Goal: Task Accomplishment & Management: Complete application form

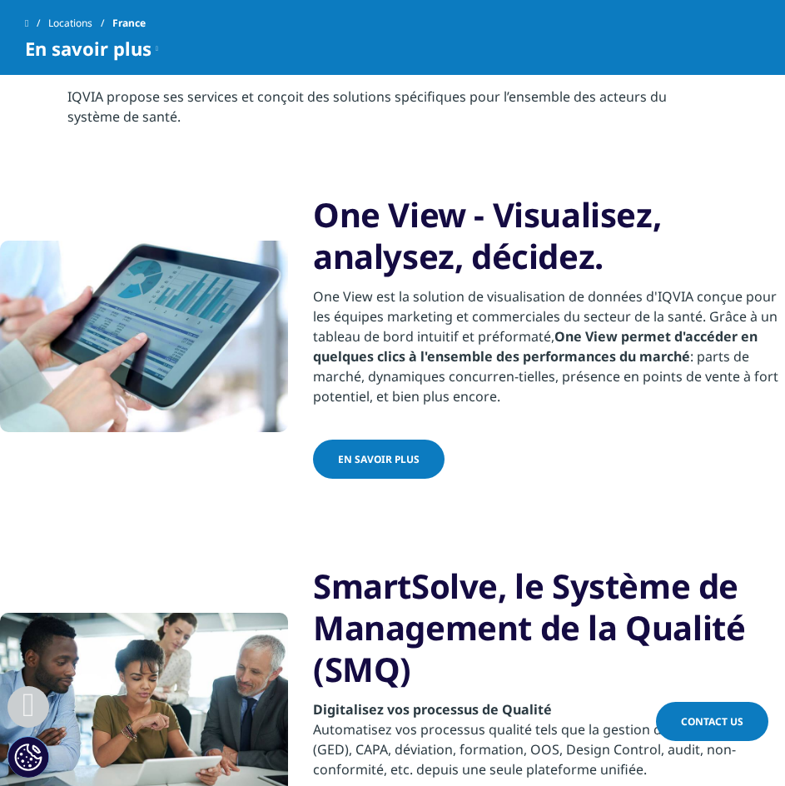
scroll to position [583, 0]
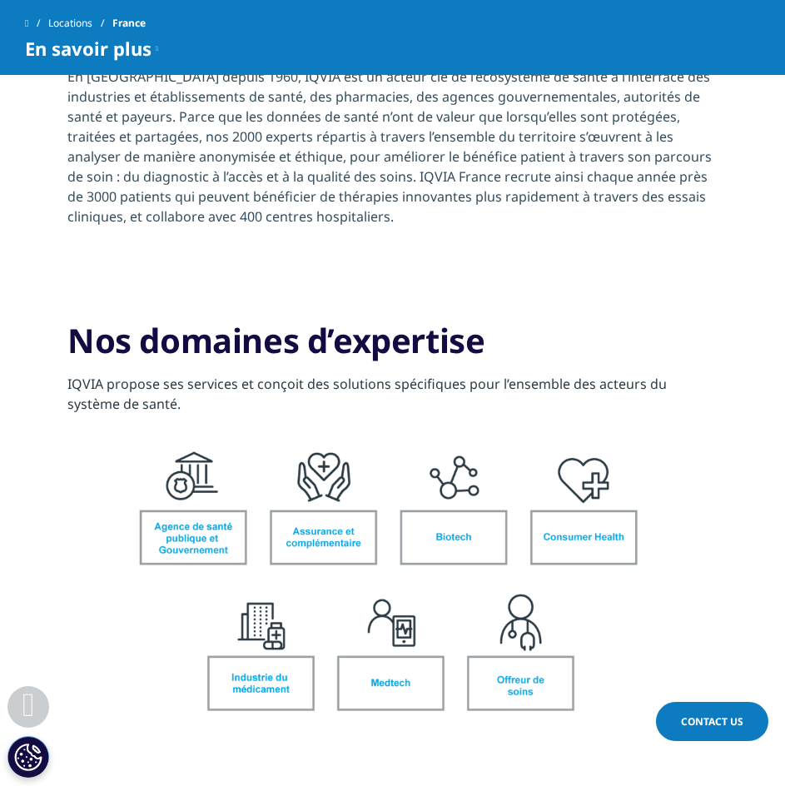
click at [247, 638] on img at bounding box center [392, 585] width 685 height 323
click at [269, 584] on img at bounding box center [392, 585] width 685 height 323
click at [703, 715] on span "Contact Us" at bounding box center [712, 721] width 62 height 14
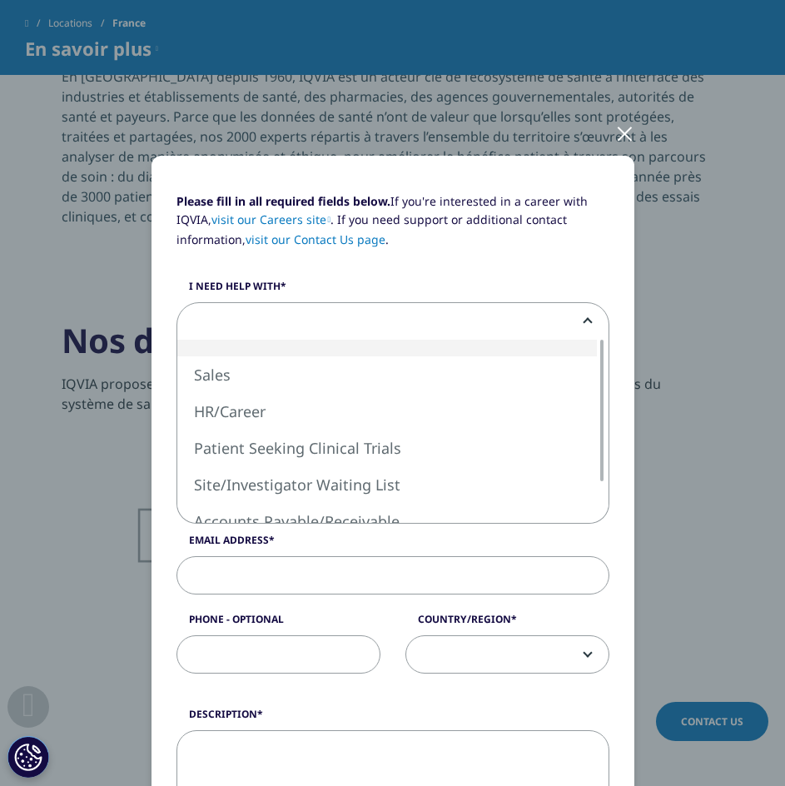
click at [400, 325] on span at bounding box center [392, 322] width 431 height 38
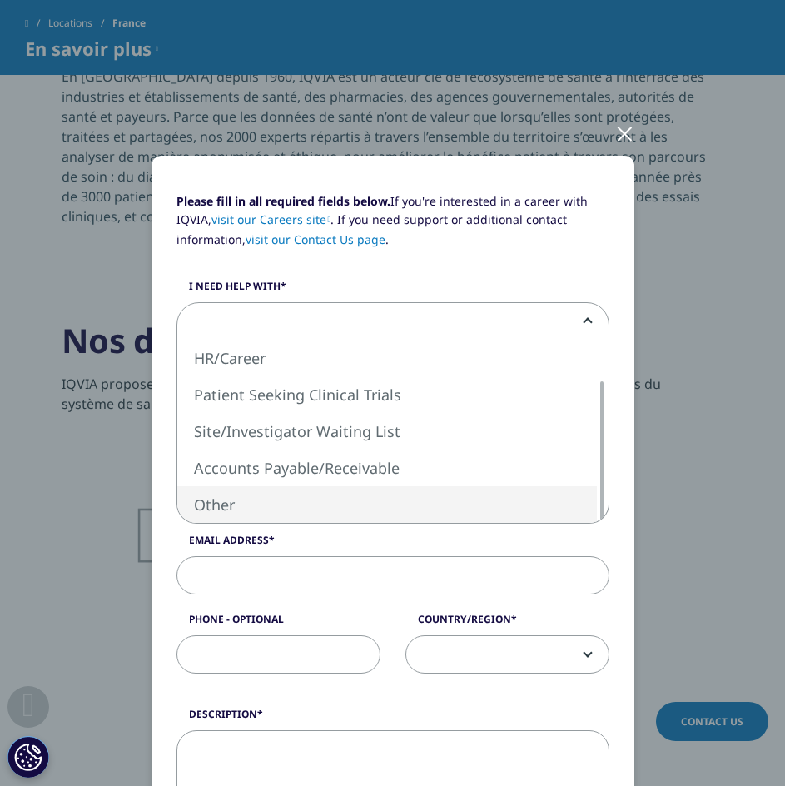
select select "Other"
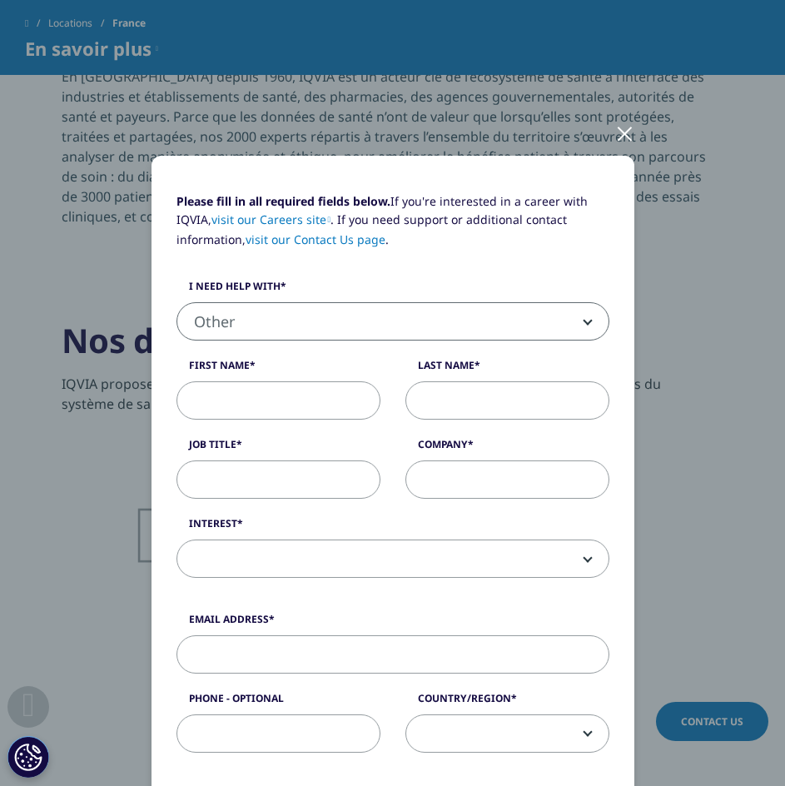
click at [281, 394] on input "First Name" at bounding box center [278, 400] width 204 height 38
type input "[PERSON_NAME]"
click at [507, 403] on input "Last Name" at bounding box center [507, 400] width 204 height 38
type input "Blanquet"
click at [326, 477] on input "Job Title" at bounding box center [278, 479] width 204 height 38
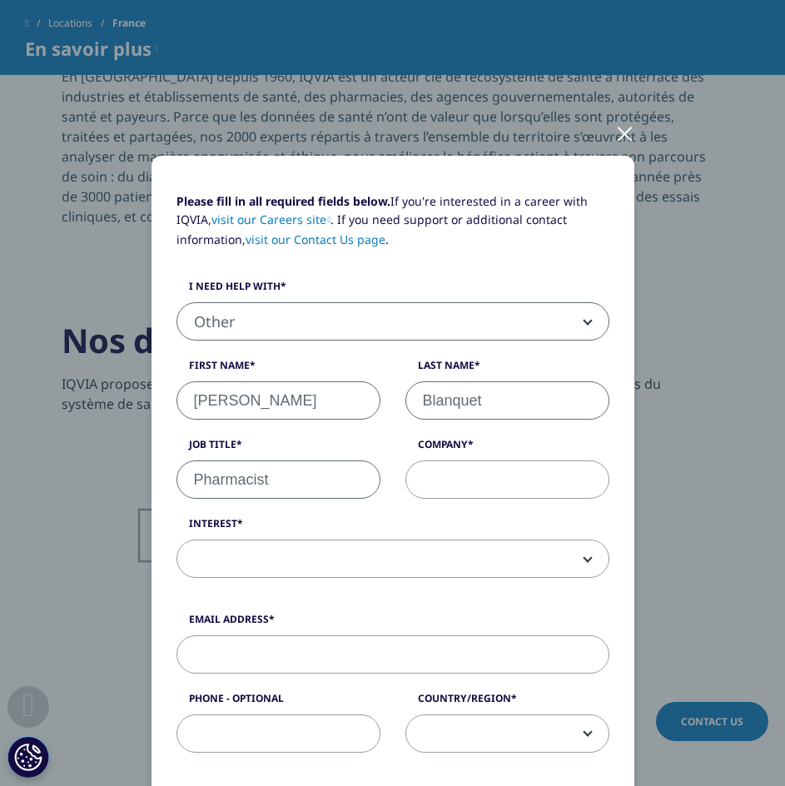
type input "Pharmacist"
click at [501, 489] on input "Company" at bounding box center [507, 479] width 204 height 38
type input "Brisyol Myers Squibb"
click at [313, 554] on span at bounding box center [392, 559] width 431 height 38
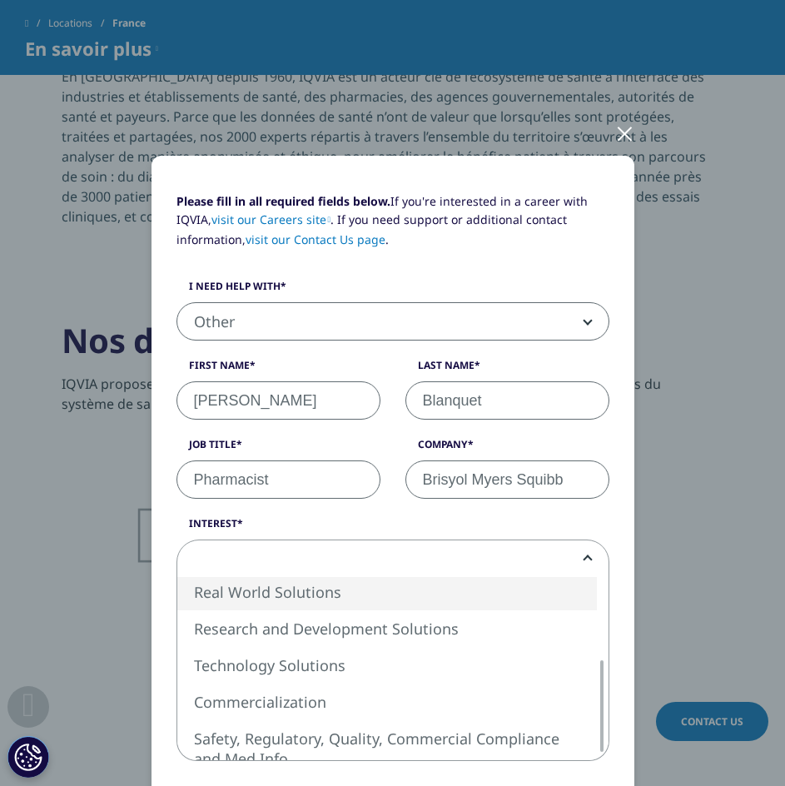
select select "Real World Solutions"
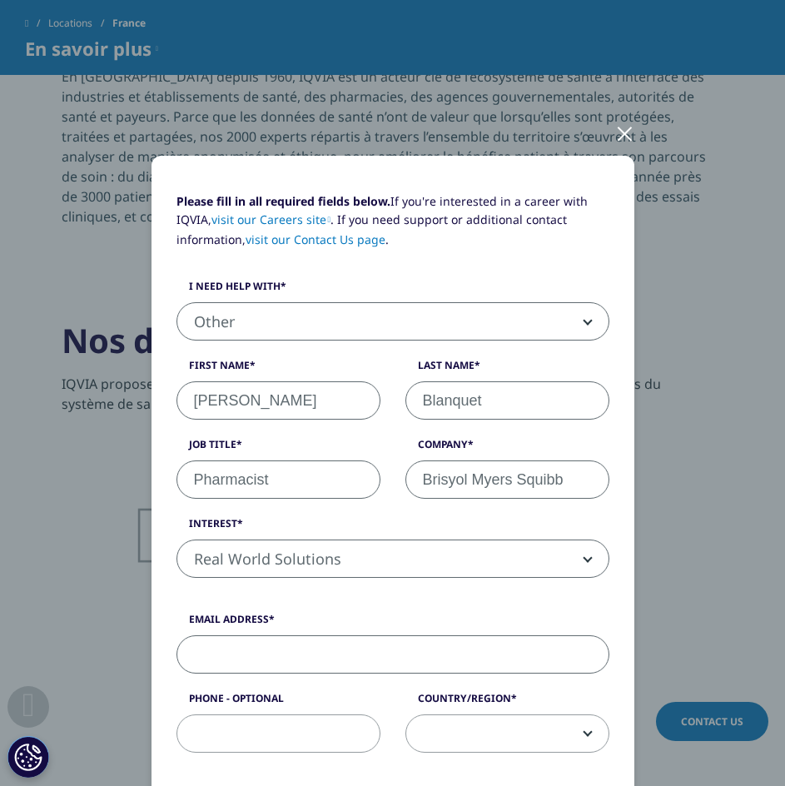
click at [285, 663] on input "Email Address" at bounding box center [392, 654] width 433 height 38
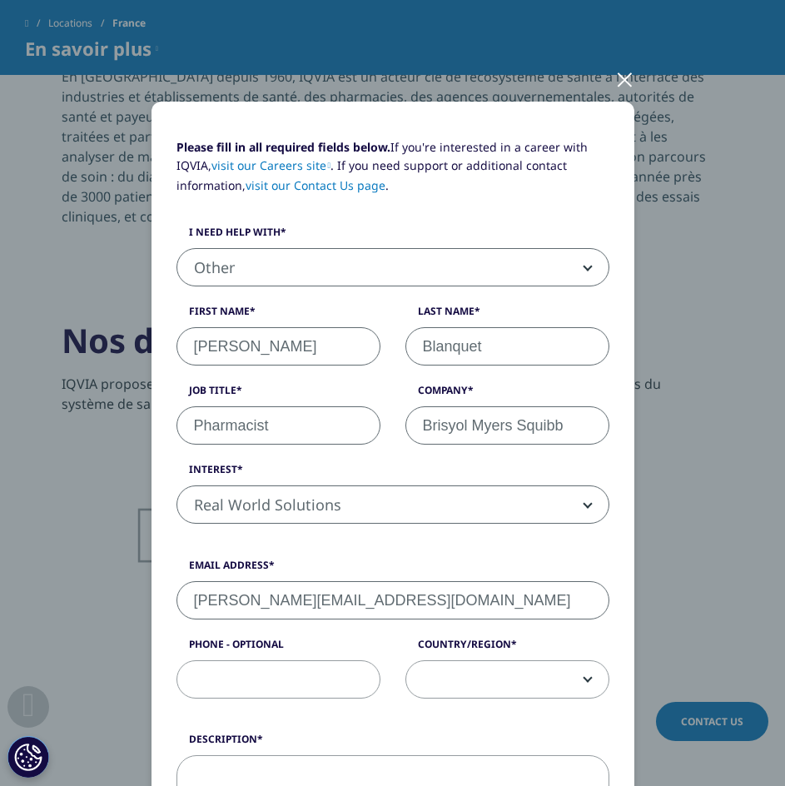
scroll to position [83, 0]
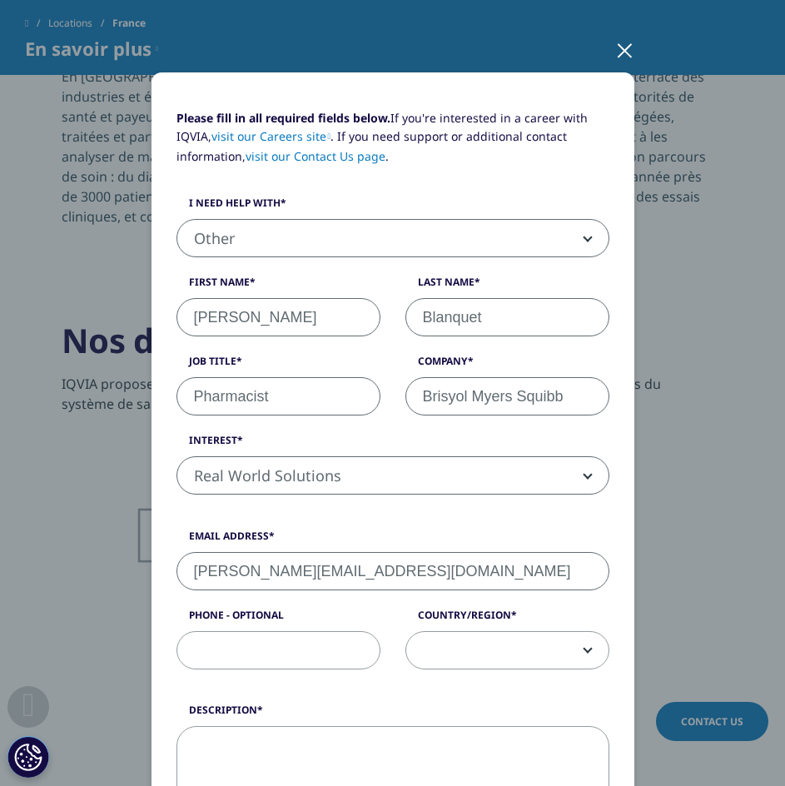
type input "[PERSON_NAME][EMAIL_ADDRESS][DOMAIN_NAME]"
click at [483, 657] on span at bounding box center [507, 651] width 202 height 38
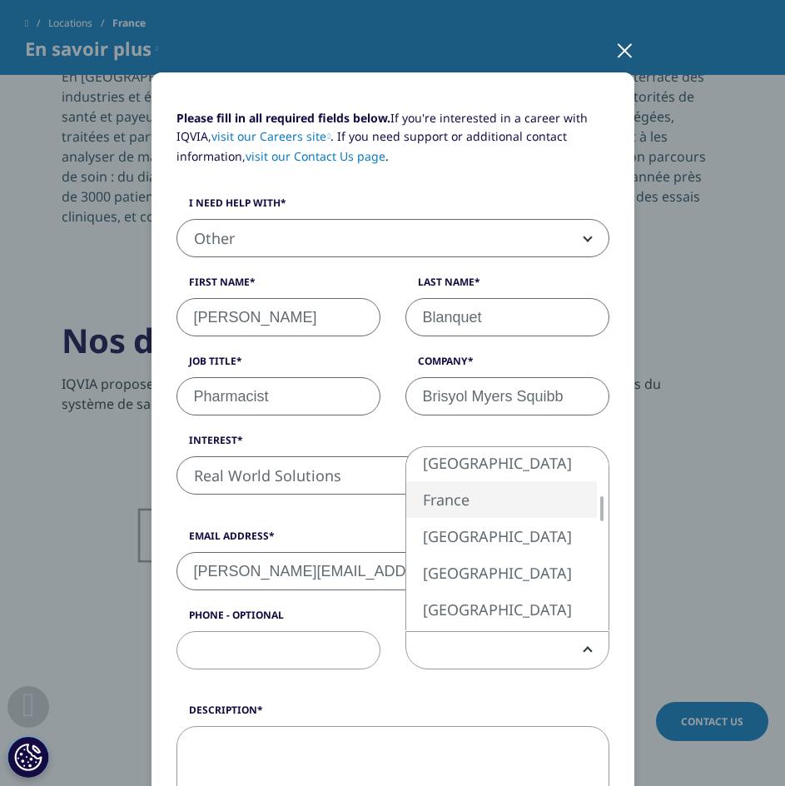
select select "France"
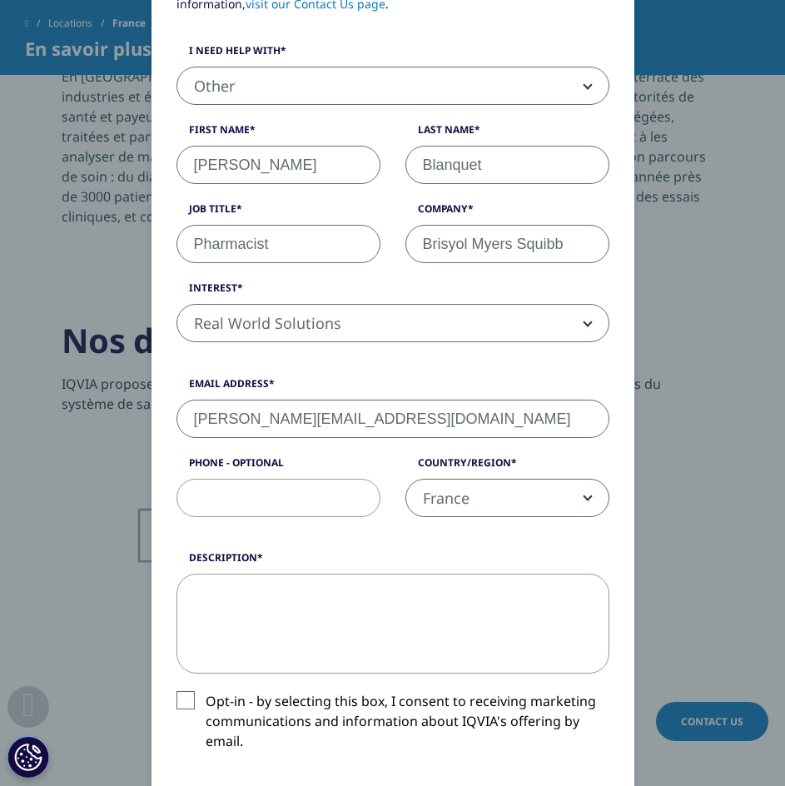
scroll to position [250, 0]
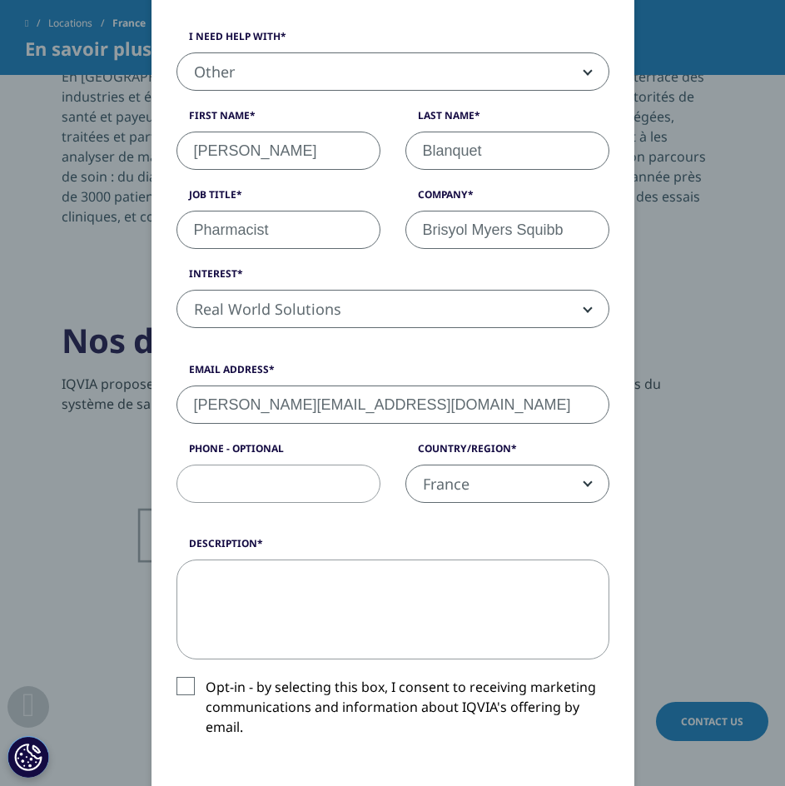
click at [275, 593] on textarea "Description" at bounding box center [392, 609] width 433 height 100
click at [400, 569] on textarea "Description" at bounding box center [392, 609] width 433 height 100
click at [368, 580] on textarea "Description" at bounding box center [392, 609] width 433 height 100
click at [339, 607] on textarea "Description" at bounding box center [392, 609] width 433 height 100
click at [251, 587] on textarea "Description" at bounding box center [392, 609] width 433 height 100
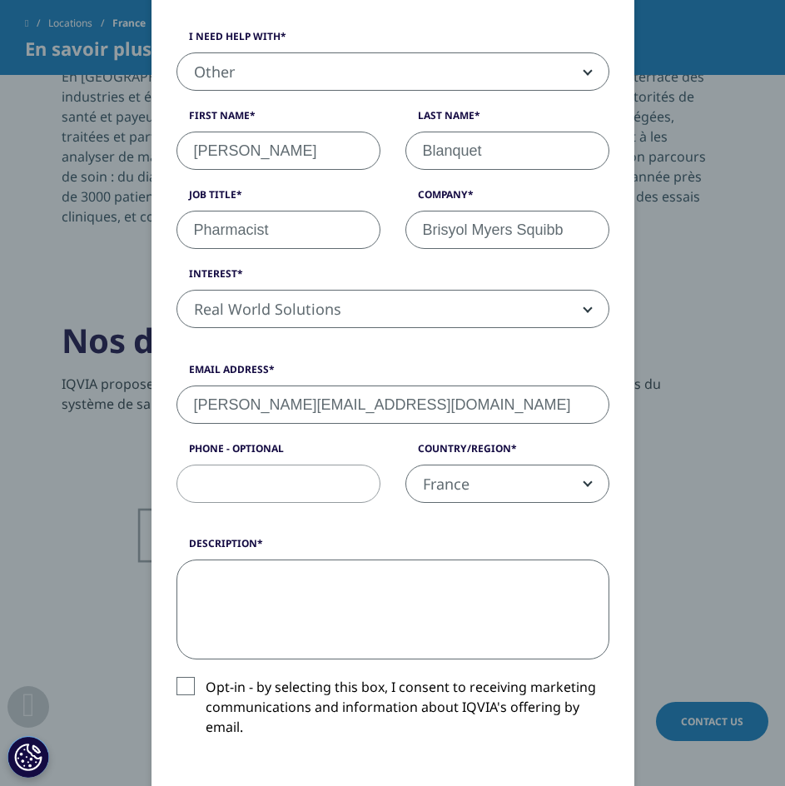
paste textarea "Nous lançons actuellement un nouveau projet et recherchons une expertise spécif…"
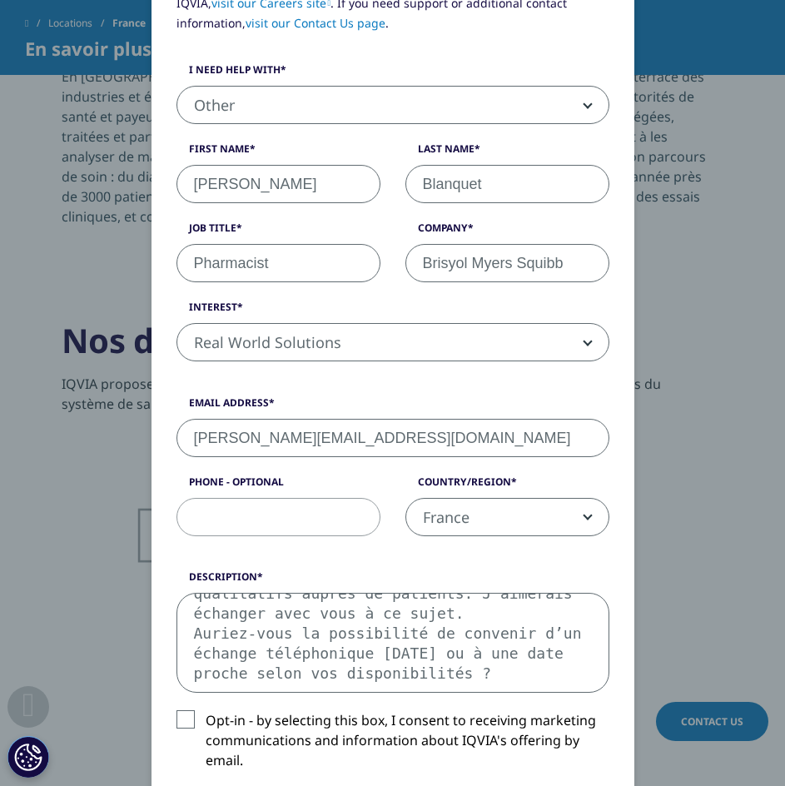
scroll to position [333, 0]
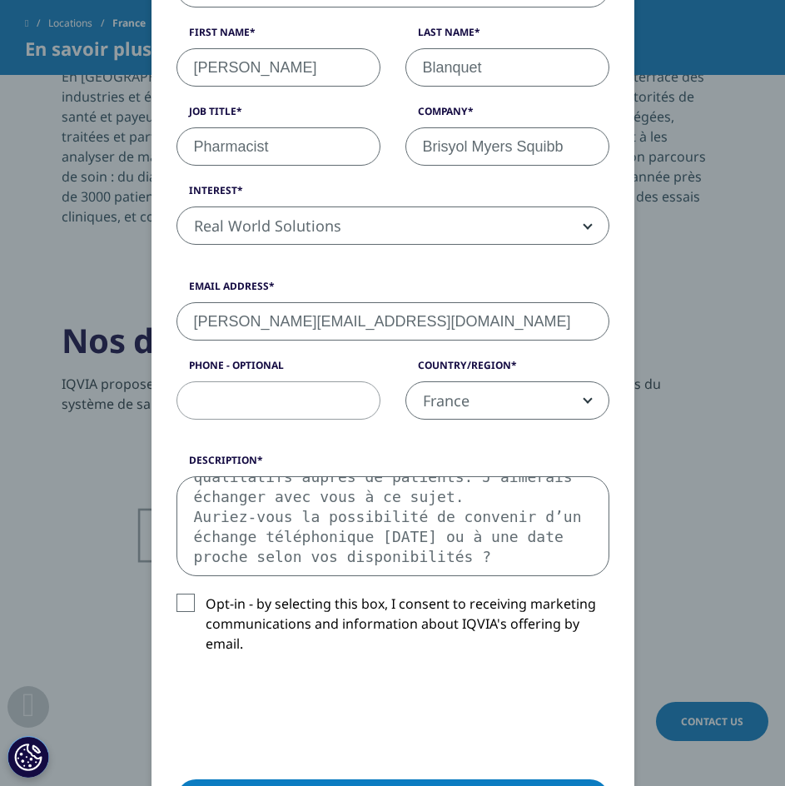
click at [236, 497] on textarea "Nous lançons actuellement un nouveau projet et recherchons une expertise spécif…" at bounding box center [392, 526] width 433 height 100
click at [241, 484] on textarea "Nous lançons actuellement un nouveau projet et recherchons une expertise spécif…" at bounding box center [392, 526] width 433 height 100
click at [495, 544] on textarea "Nous lançons actuellement un nouveau projet et recherchons une expertise spécif…" at bounding box center [392, 526] width 433 height 100
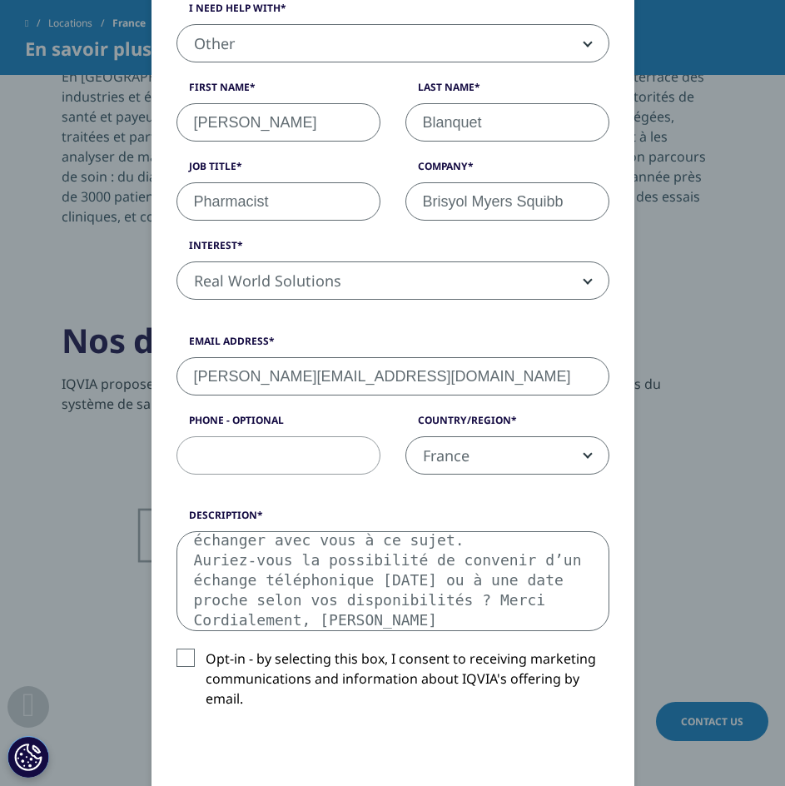
scroll to position [250, 0]
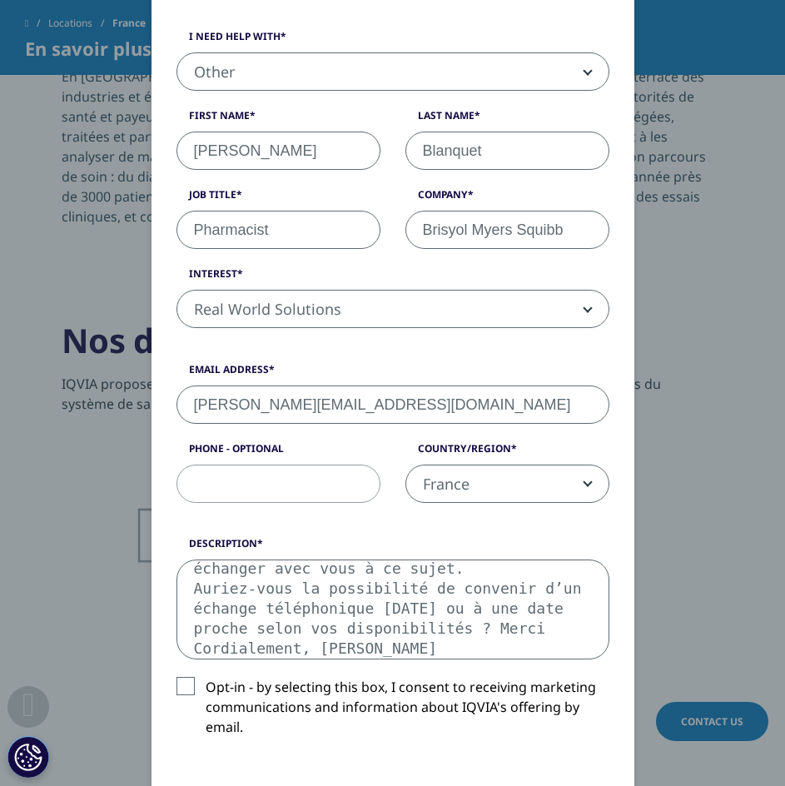
click at [350, 597] on textarea "Nous lançons actuellement un nouveau projet et recherchons une expertise spécif…" at bounding box center [392, 609] width 433 height 100
click at [197, 569] on textarea "Nous lançons actuellement un nouveau projet et recherchons une expertise spécif…" at bounding box center [392, 609] width 433 height 100
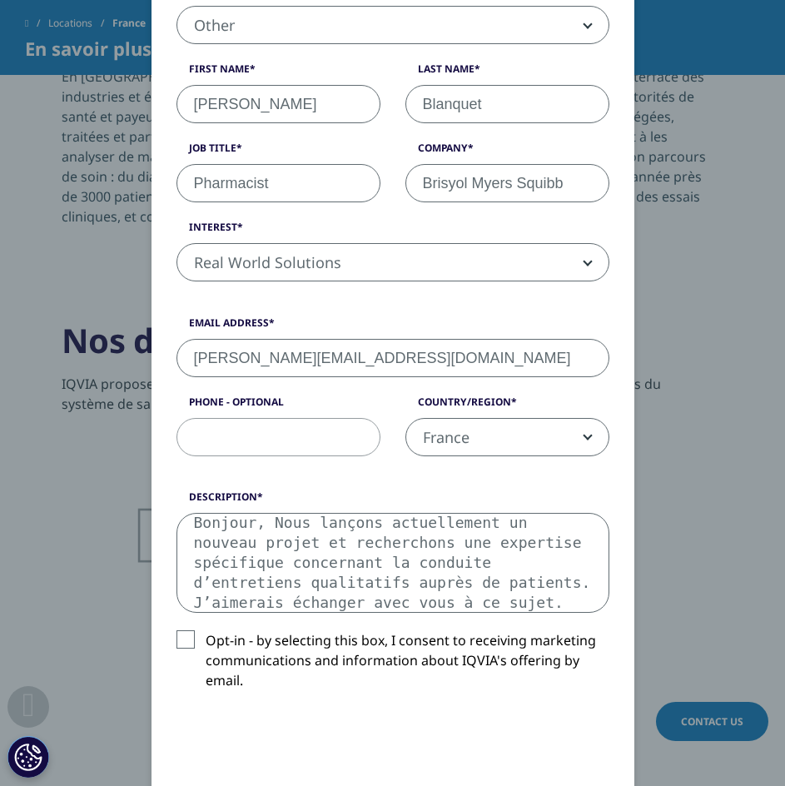
scroll to position [333, 0]
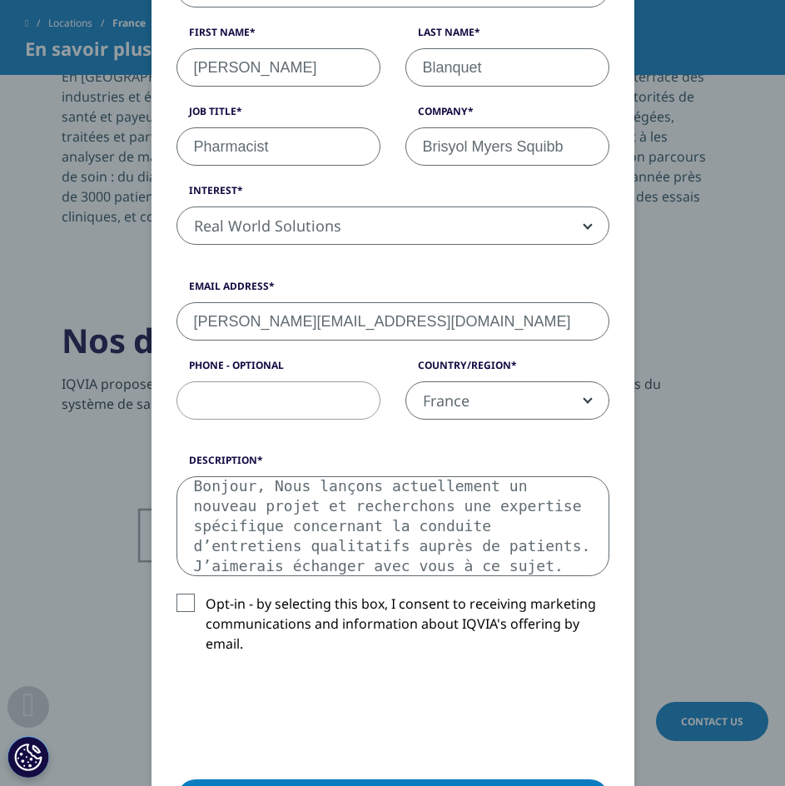
type textarea "Bonjour, Nous lançons actuellement un nouveau projet et recherchons une experti…"
click at [241, 403] on input "Phone - Optional" at bounding box center [278, 400] width 204 height 38
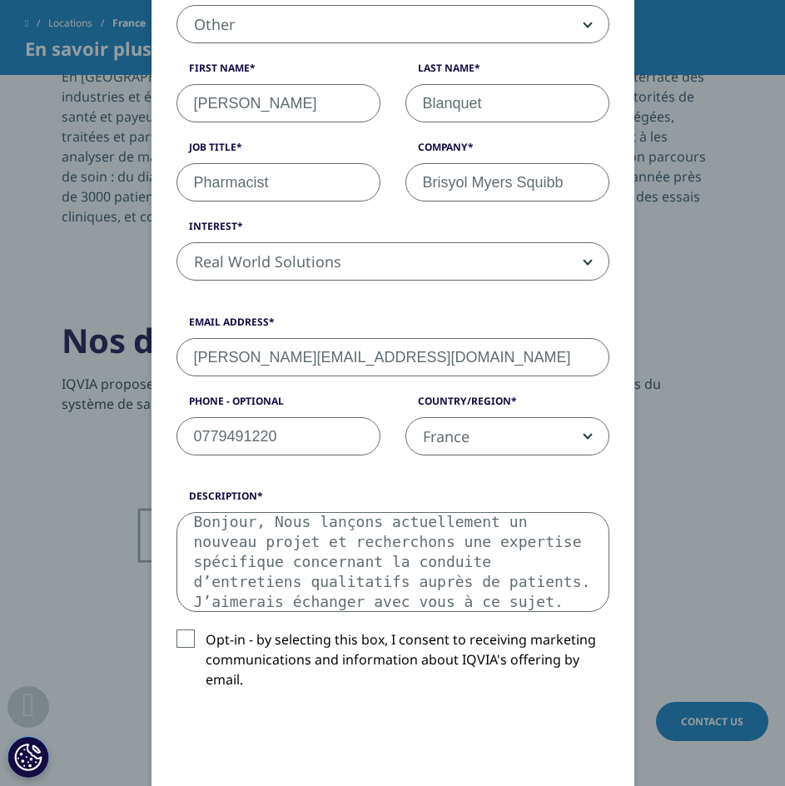
scroll to position [583, 0]
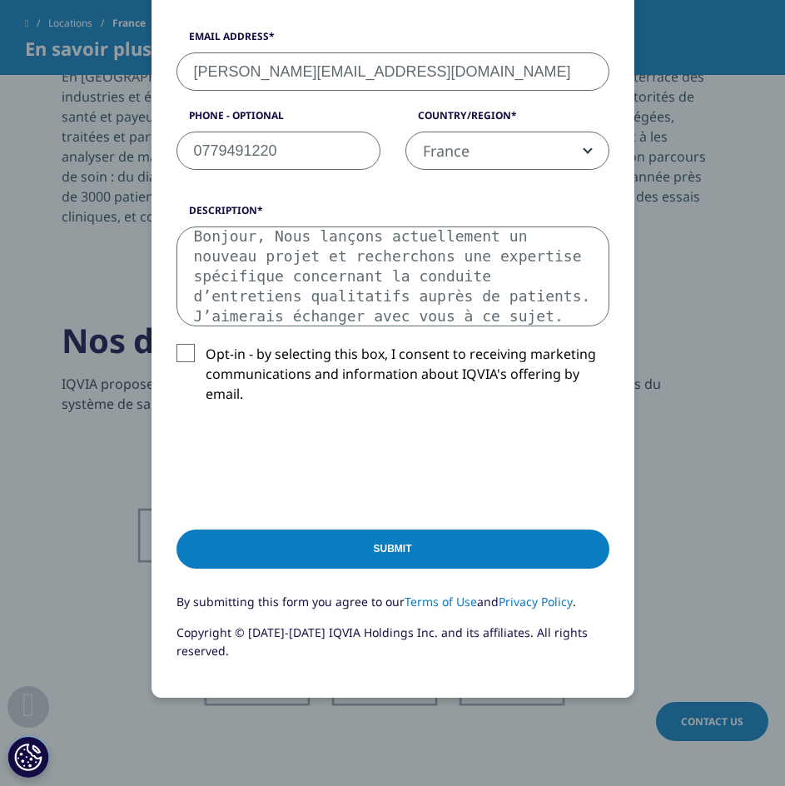
type input "0779491220"
click at [383, 554] on input "Submit" at bounding box center [392, 548] width 433 height 39
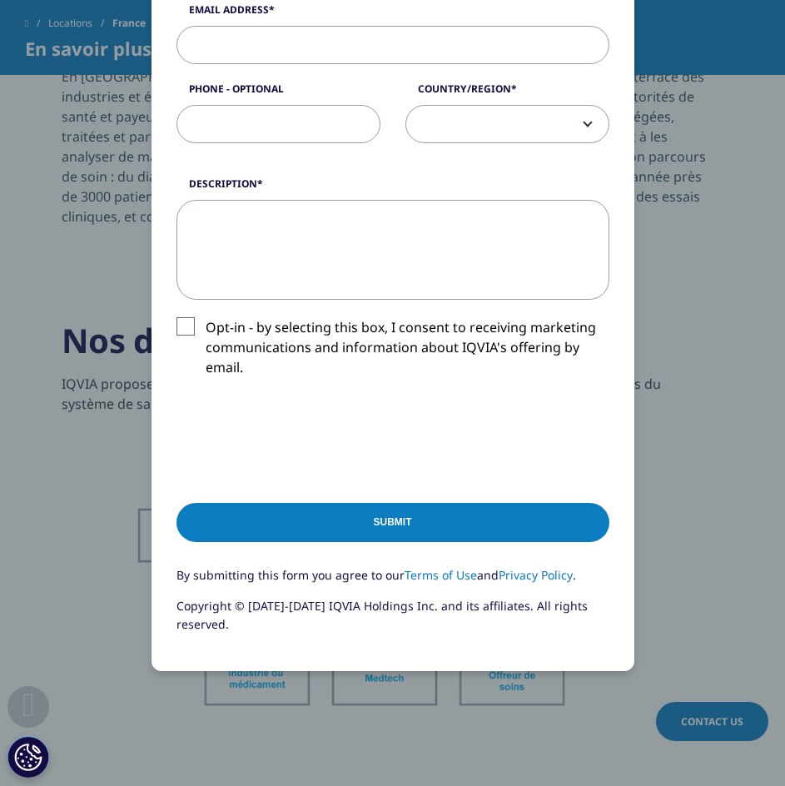
scroll to position [531, 0]
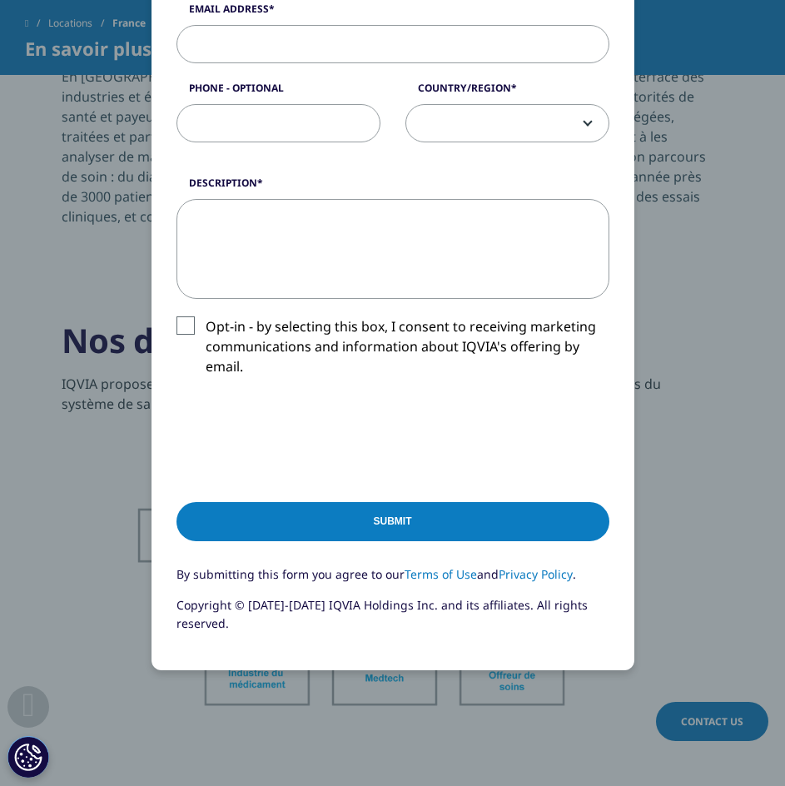
click at [304, 224] on textarea "Description" at bounding box center [392, 249] width 433 height 100
paste textarea "Nous lançons actuellement un nouveau projet et recherchons une expertise spécif…"
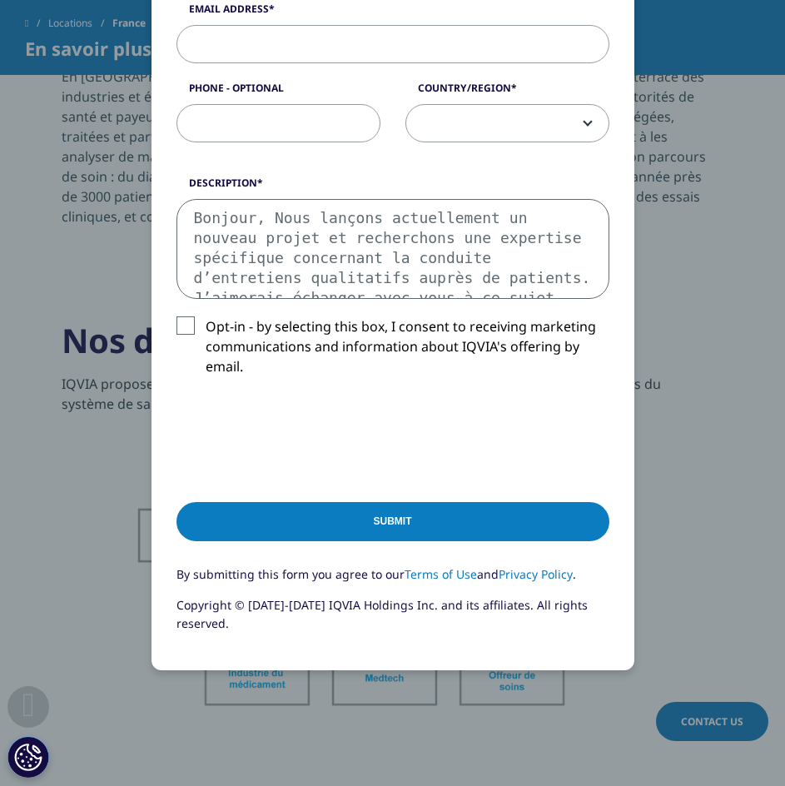
scroll to position [90, 0]
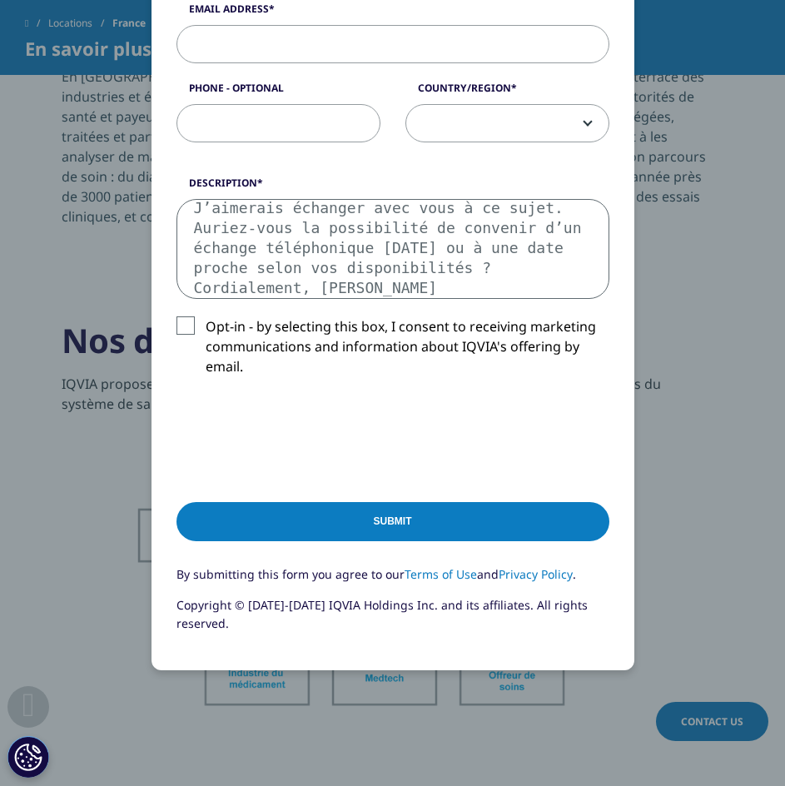
type textarea "Bonjour, Nous lançons actuellement un nouveau projet et recherchons une experti…"
click at [256, 132] on input "Phone - Optional" at bounding box center [278, 123] width 204 height 38
type input "0779491220"
click at [499, 127] on span at bounding box center [507, 124] width 202 height 38
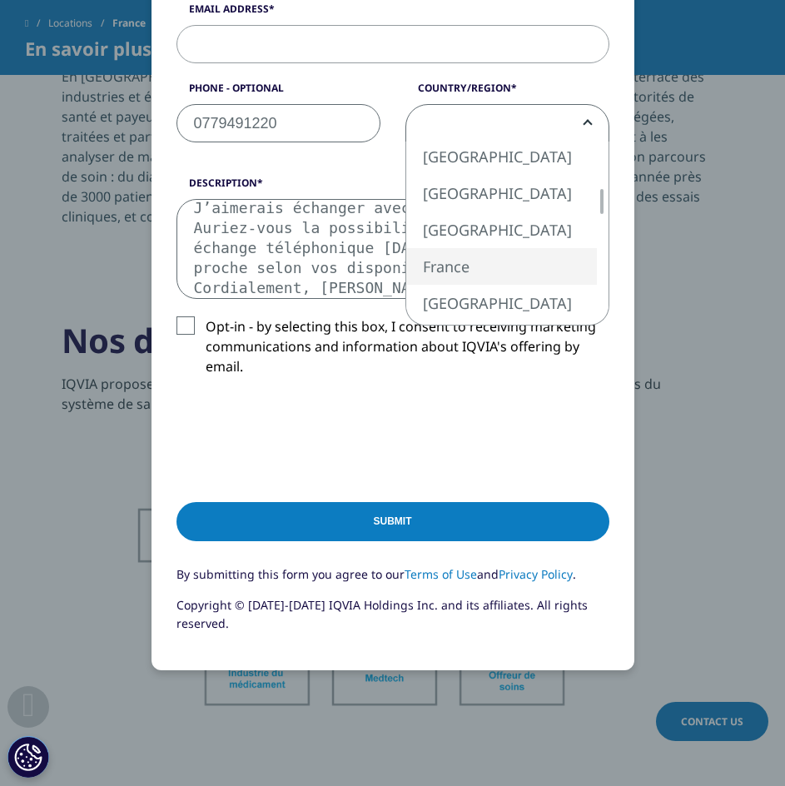
select select "France"
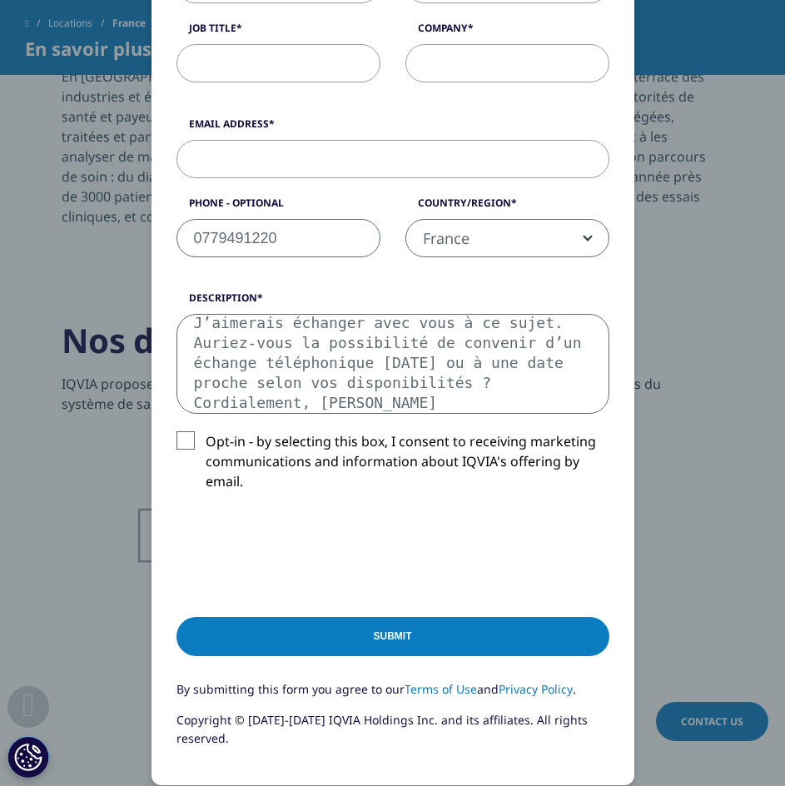
scroll to position [281, 0]
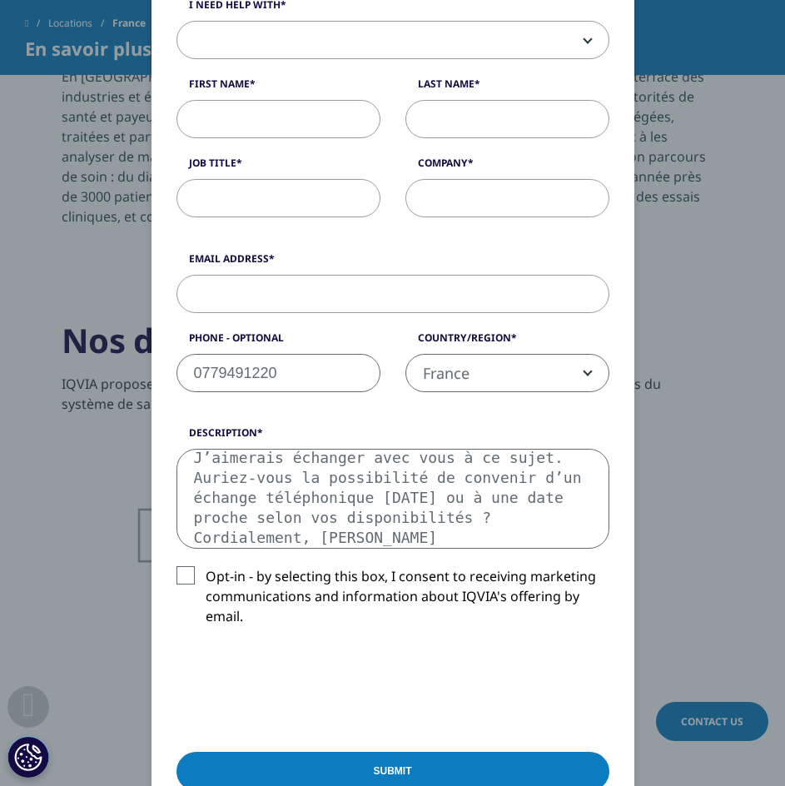
click at [341, 284] on input "Email Address" at bounding box center [392, 294] width 433 height 38
type input "[PERSON_NAME][EMAIL_ADDRESS][DOMAIN_NAME]"
click at [293, 199] on input "Job Title" at bounding box center [278, 198] width 204 height 38
type input "Pharmacist"
drag, startPoint x: 458, startPoint y: 212, endPoint x: 464, endPoint y: 201, distance: 12.7
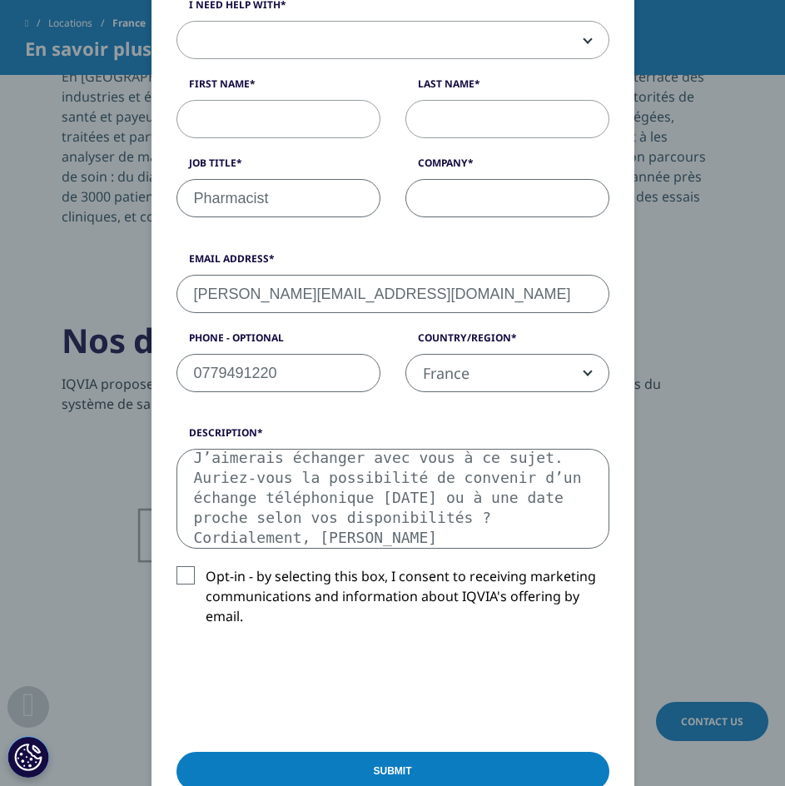
click at [458, 212] on input "Company" at bounding box center [507, 198] width 204 height 38
type input "Brisyol Myers Squibb"
click at [500, 130] on input "Last Name" at bounding box center [507, 119] width 204 height 38
type input "Blanquet"
drag, startPoint x: 221, startPoint y: 110, endPoint x: 229, endPoint y: 112, distance: 8.5
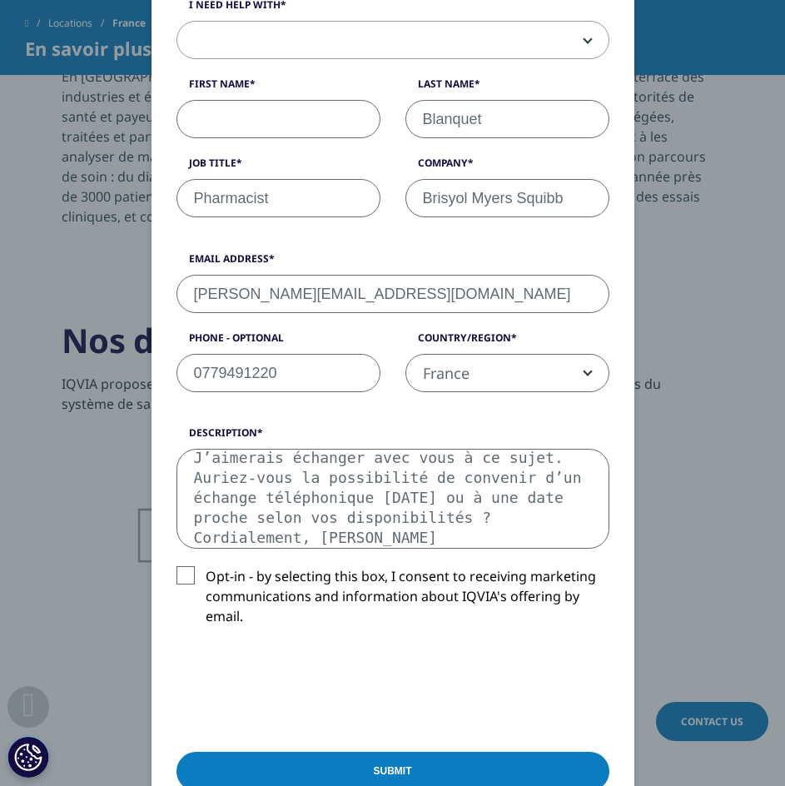
click at [221, 110] on input "First Name" at bounding box center [278, 119] width 204 height 38
type input "[PERSON_NAME]"
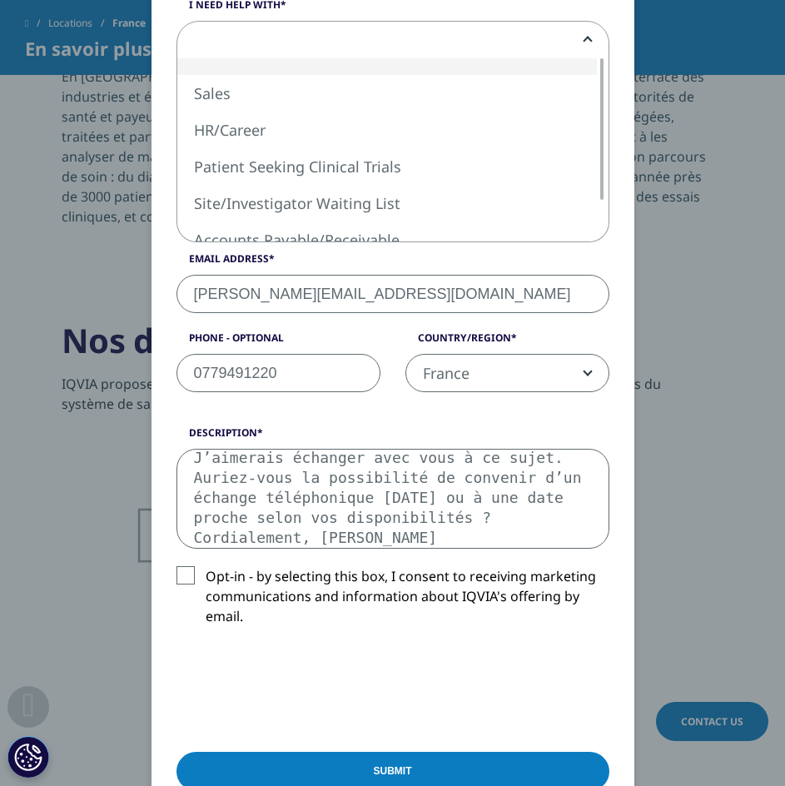
click at [289, 42] on span at bounding box center [392, 41] width 431 height 38
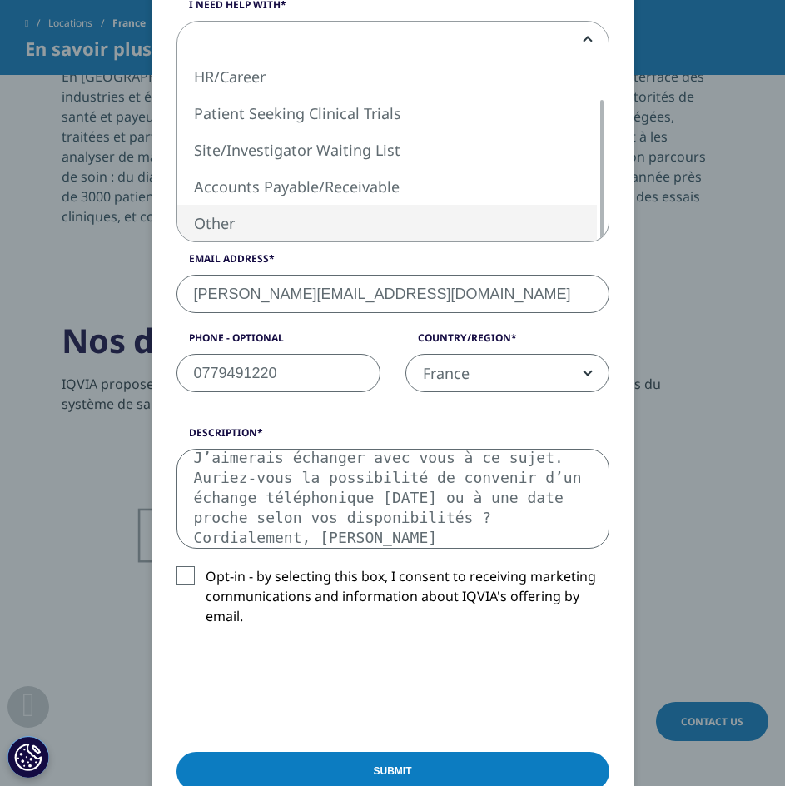
select select "Other"
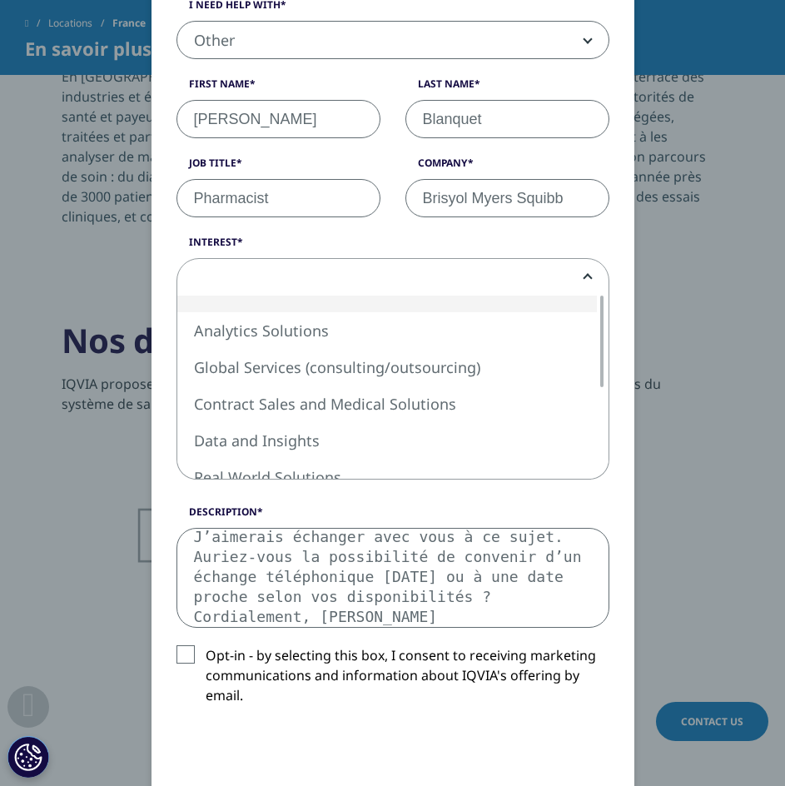
click at [289, 272] on span at bounding box center [392, 278] width 431 height 38
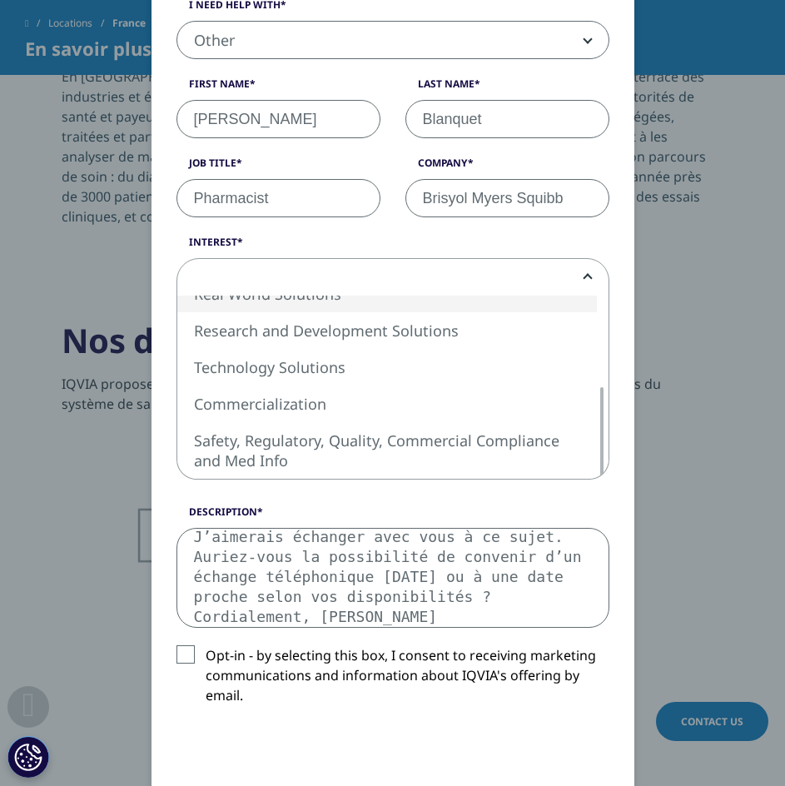
select select "Real World Solutions"
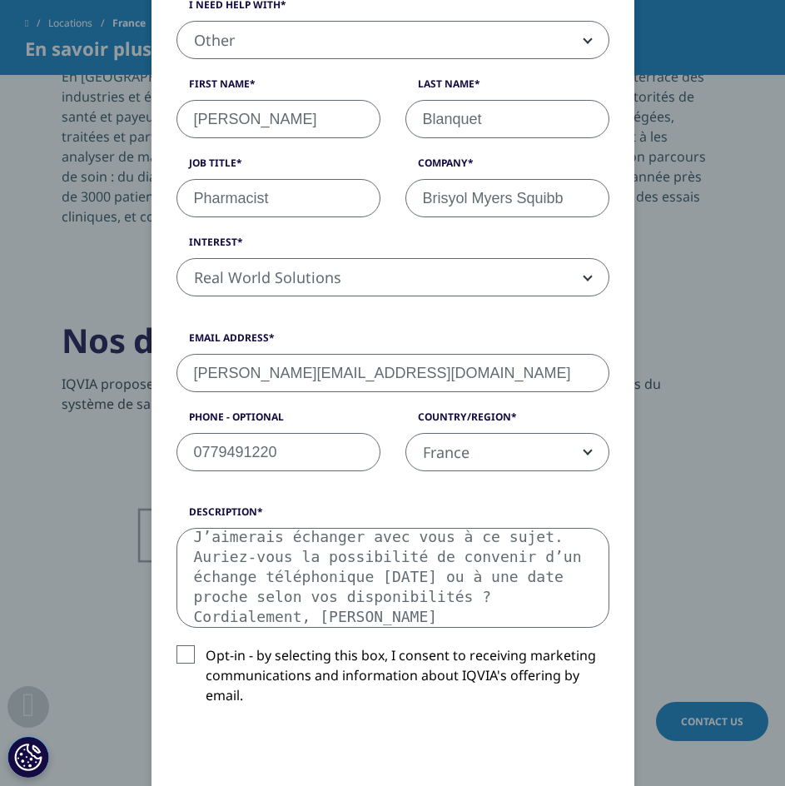
click at [292, 108] on input "[PERSON_NAME]" at bounding box center [278, 119] width 204 height 38
type input "[PERSON_NAME]"
click at [520, 115] on input "Blanquet" at bounding box center [507, 119] width 204 height 38
type input "Blanquet"
click at [322, 196] on input "Pharmacist" at bounding box center [278, 198] width 204 height 38
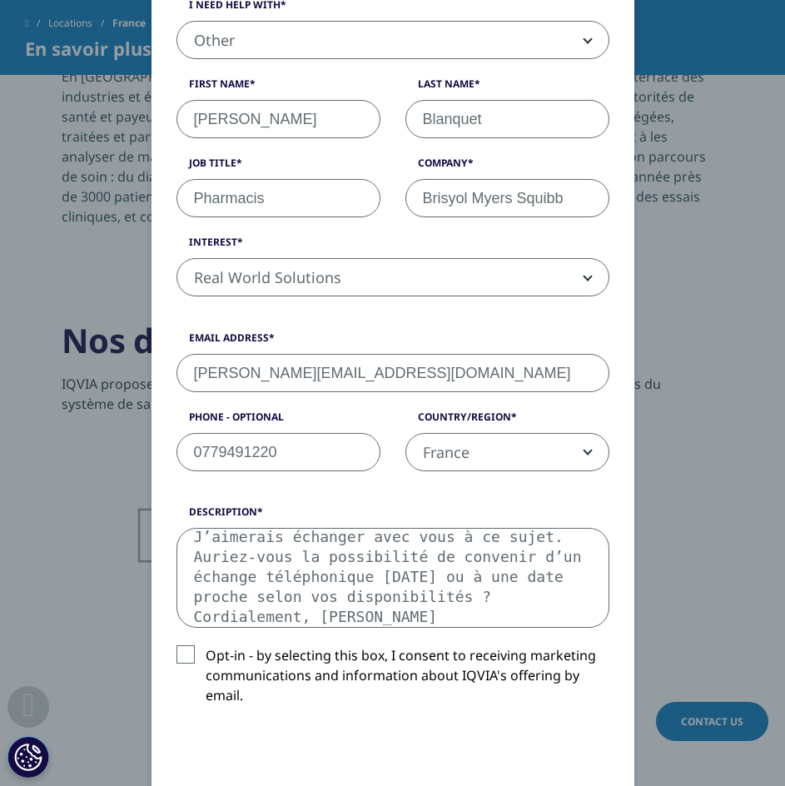
type input "Pharmacist"
click at [575, 196] on input "Brisyol Myers Squibb" at bounding box center [507, 198] width 204 height 38
type input "Brisyol Myers Squibb"
click at [393, 373] on input "[PERSON_NAME][EMAIL_ADDRESS][DOMAIN_NAME]" at bounding box center [392, 373] width 433 height 38
type input "[PERSON_NAME][EMAIL_ADDRESS][DOMAIN_NAME]"
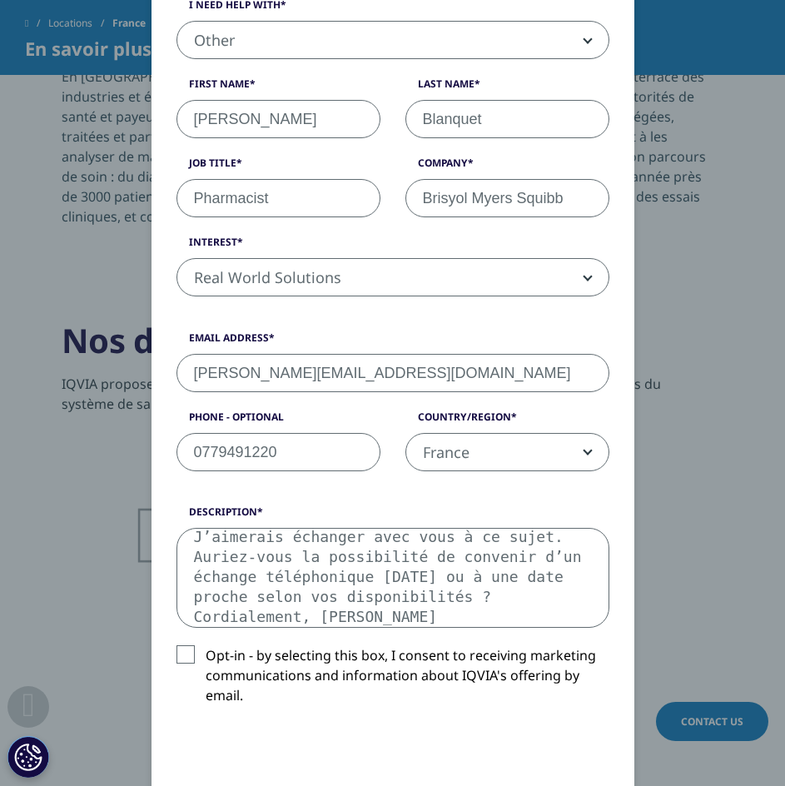
click at [350, 458] on input "0779491220" at bounding box center [278, 452] width 204 height 38
type input "0779491220"
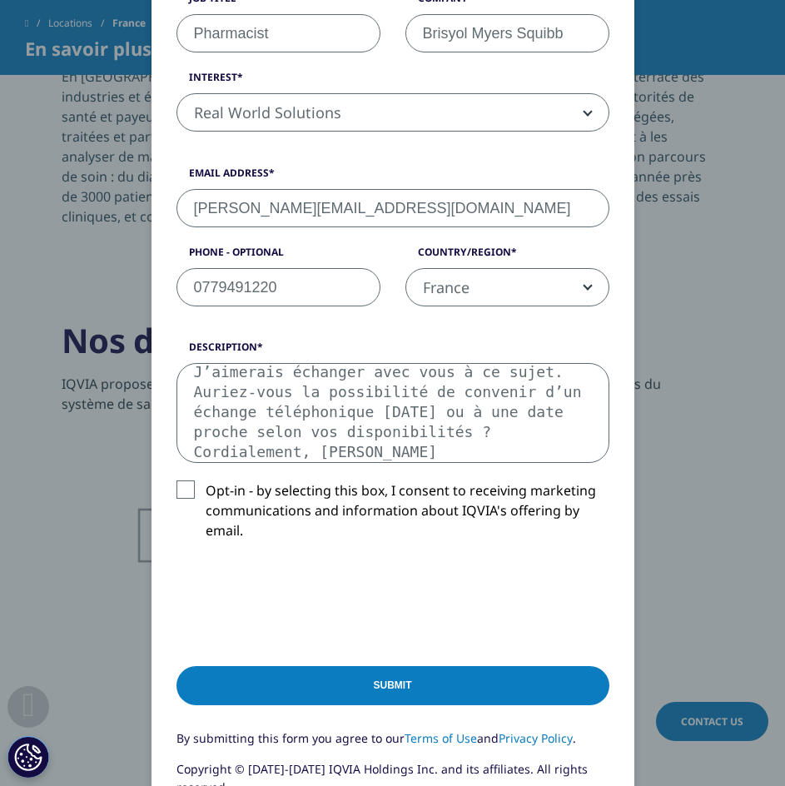
scroll to position [448, 0]
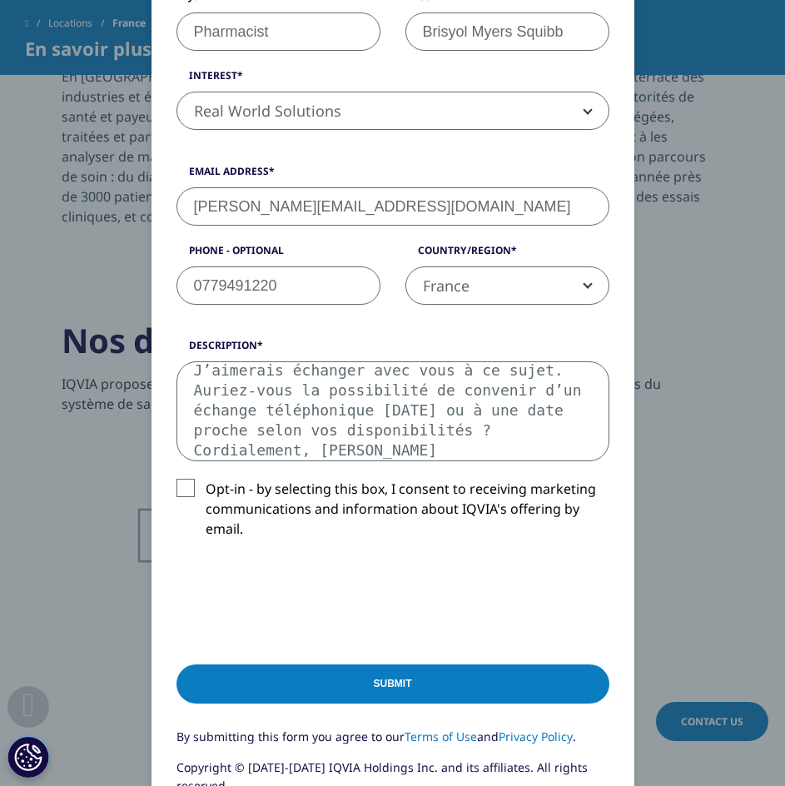
click at [412, 677] on input "Submit" at bounding box center [392, 683] width 433 height 39
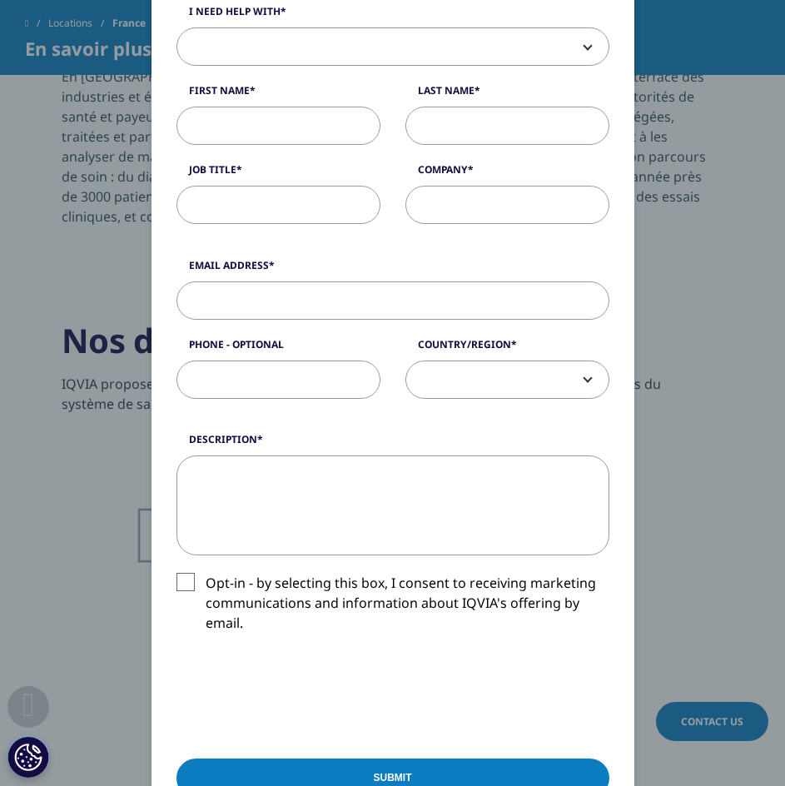
scroll to position [32, 0]
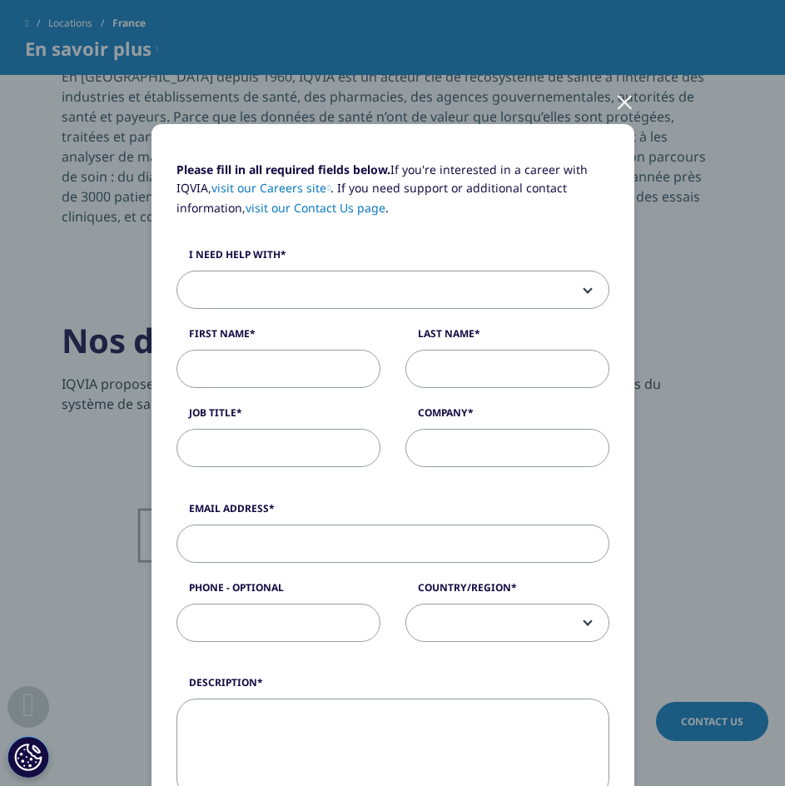
click at [619, 98] on div at bounding box center [624, 101] width 19 height 46
